Goal: Task Accomplishment & Management: Manage account settings

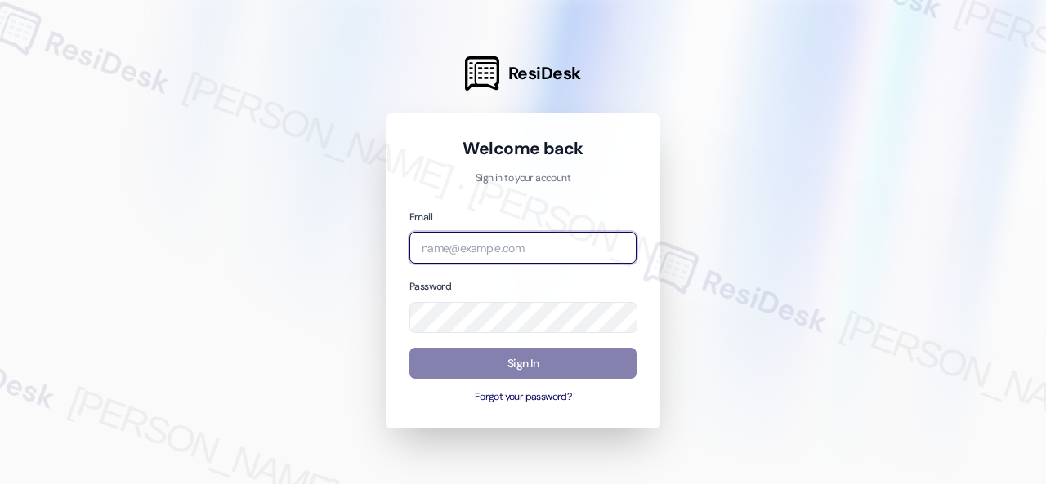
click at [441, 247] on input "email" at bounding box center [522, 248] width 227 height 32
paste input "[EMAIL_ADDRESS][PERSON_NAME][PERSON_NAME][PERSON_NAME][DOMAIN_NAME]"
type input "[EMAIL_ADDRESS][PERSON_NAME][PERSON_NAME][PERSON_NAME][DOMAIN_NAME]"
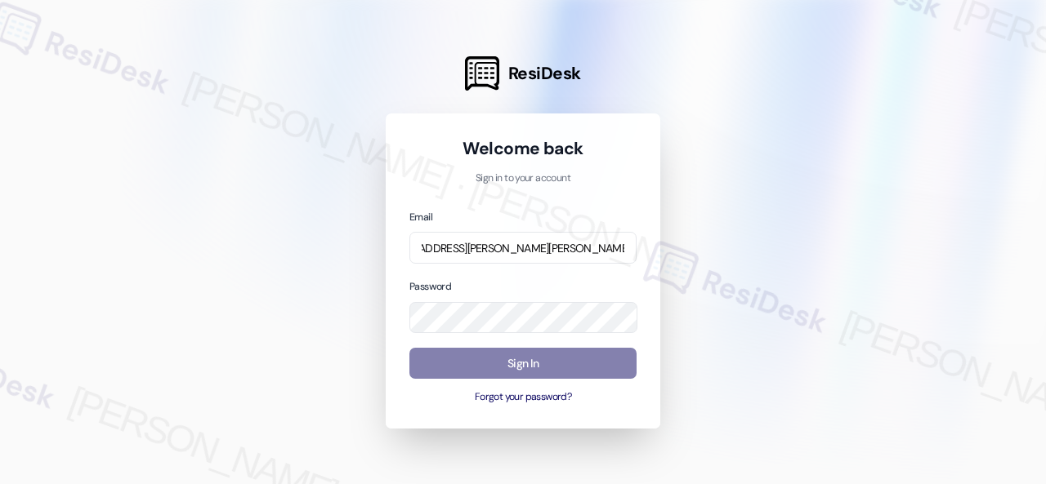
scroll to position [0, 0]
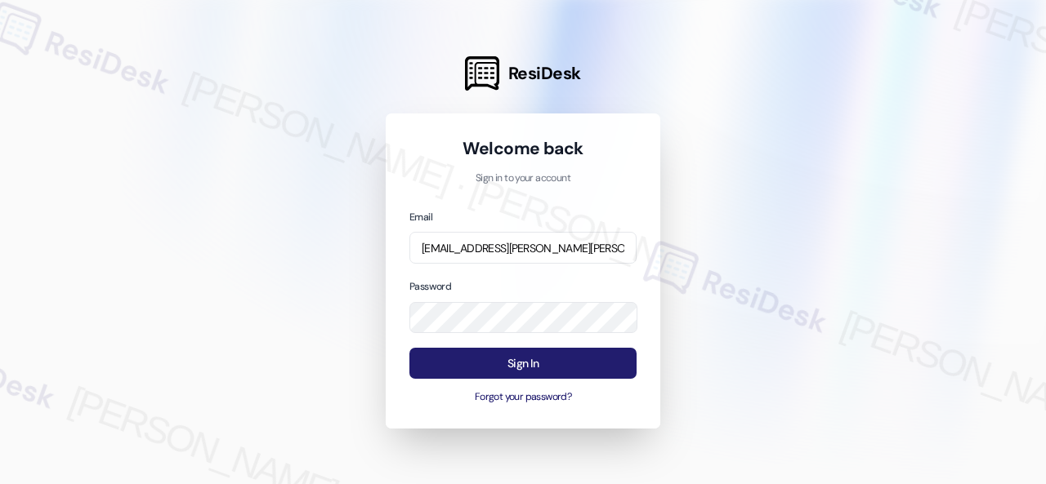
click at [485, 356] on button "Sign In" at bounding box center [522, 364] width 227 height 32
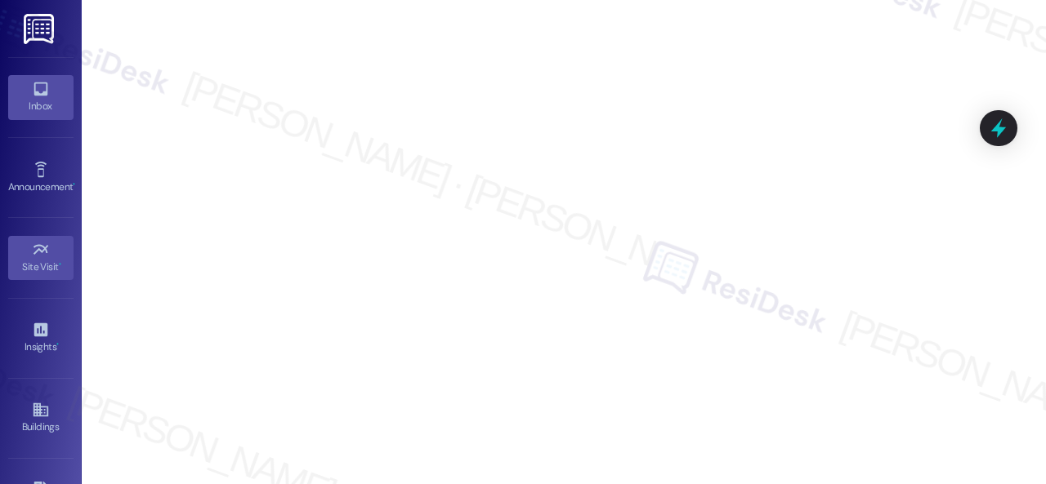
click at [36, 88] on icon at bounding box center [41, 89] width 18 height 18
